Goal: Complete application form

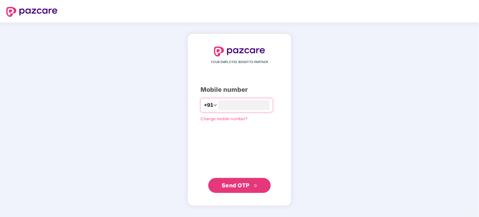
type input "**********"
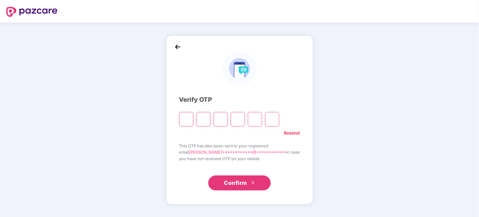
type input "*"
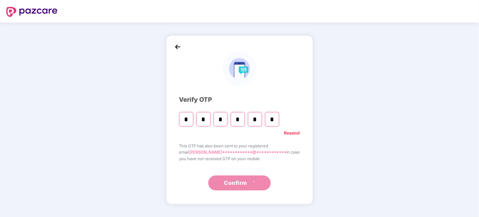
type input "*"
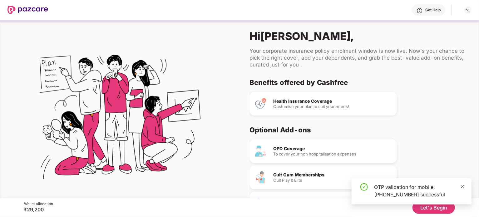
click at [464, 187] on icon "close" at bounding box center [462, 186] width 4 height 4
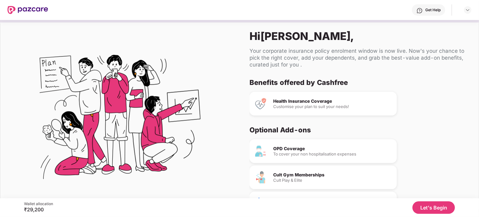
scroll to position [38, 0]
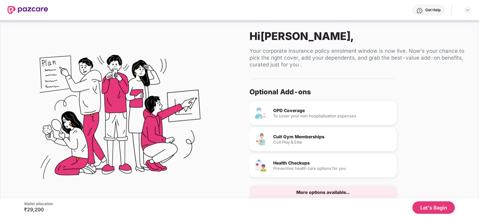
click at [433, 207] on button "Let's Begin" at bounding box center [433, 207] width 42 height 12
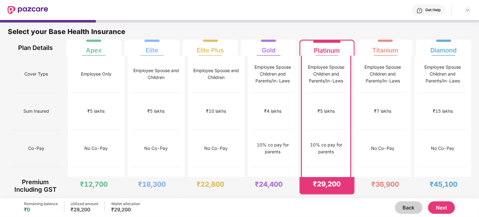
click at [433, 204] on button "Next" at bounding box center [441, 207] width 27 height 12
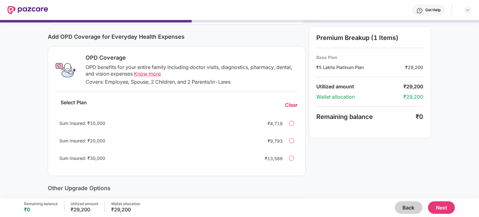
scroll to position [0, 0]
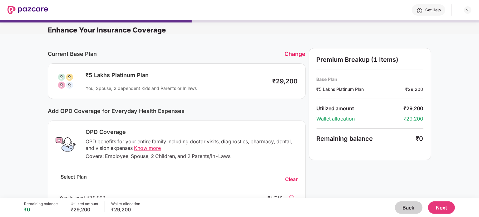
click at [448, 207] on button "Next" at bounding box center [441, 207] width 27 height 12
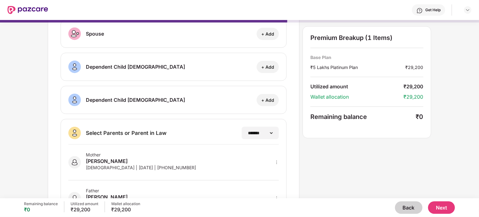
scroll to position [76, 0]
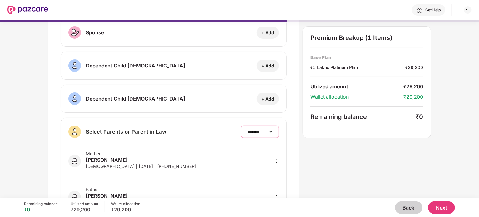
click at [258, 130] on select "**********" at bounding box center [259, 131] width 27 height 5
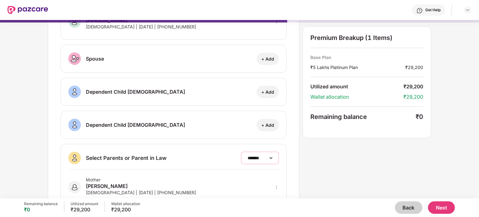
scroll to position [106, 0]
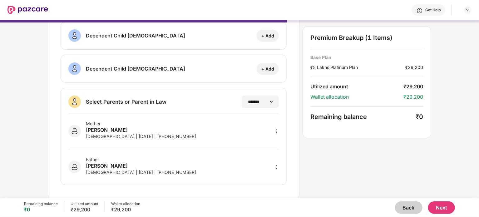
click at [437, 210] on button "Next" at bounding box center [441, 207] width 27 height 12
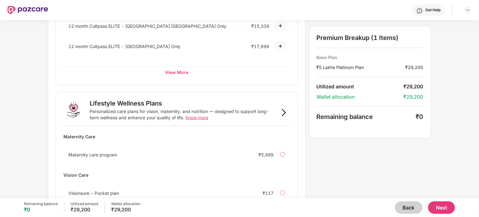
scroll to position [390, 0]
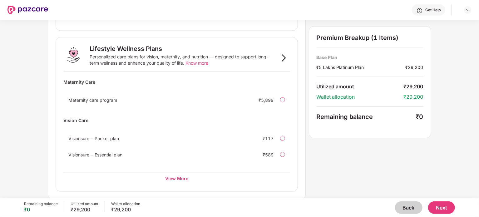
click at [446, 204] on button "Next" at bounding box center [441, 207] width 27 height 12
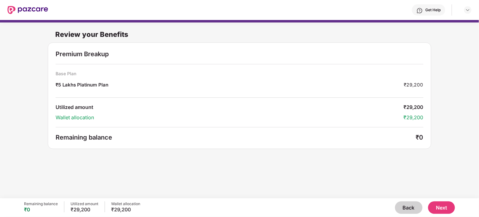
click at [444, 207] on button "Next" at bounding box center [441, 207] width 27 height 12
